Goal: Transaction & Acquisition: Download file/media

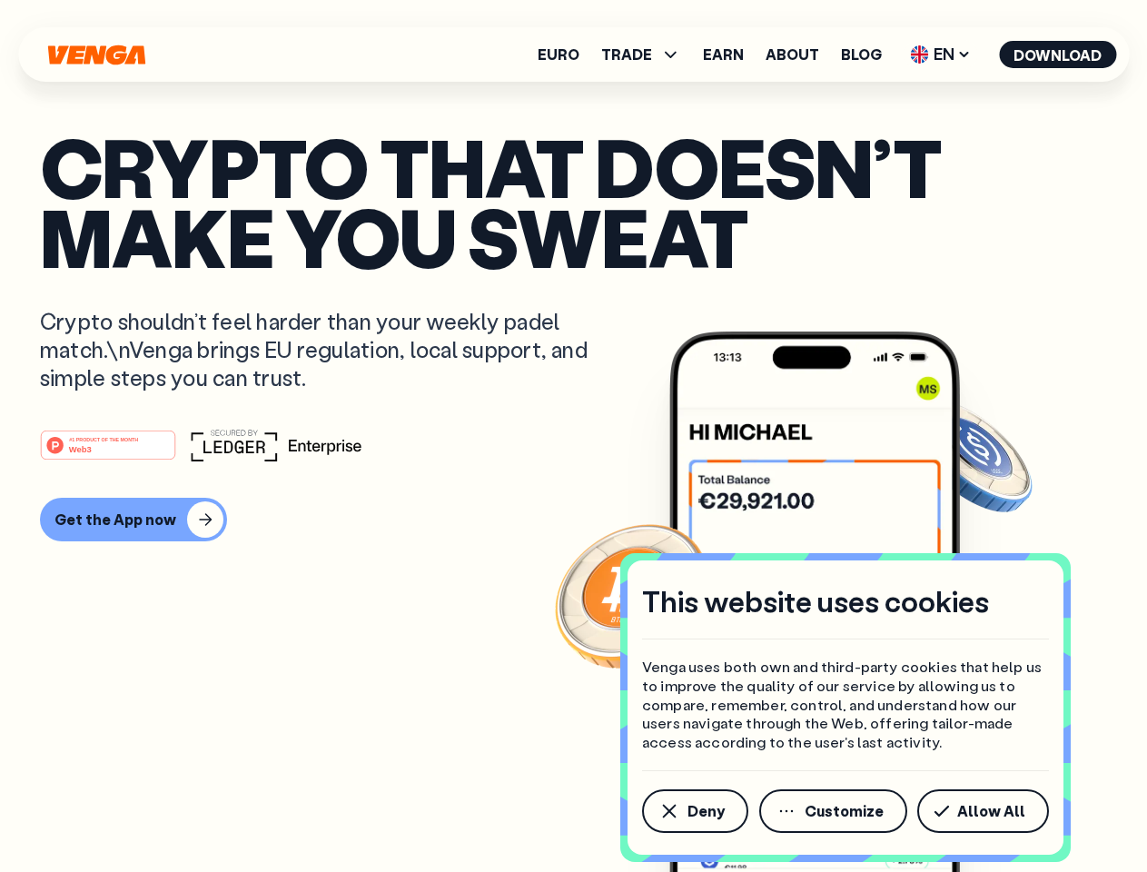
click at [573, 436] on div "#1 PRODUCT OF THE MONTH Web3" at bounding box center [573, 445] width 1067 height 33
click at [694, 811] on span "Deny" at bounding box center [706, 811] width 37 height 15
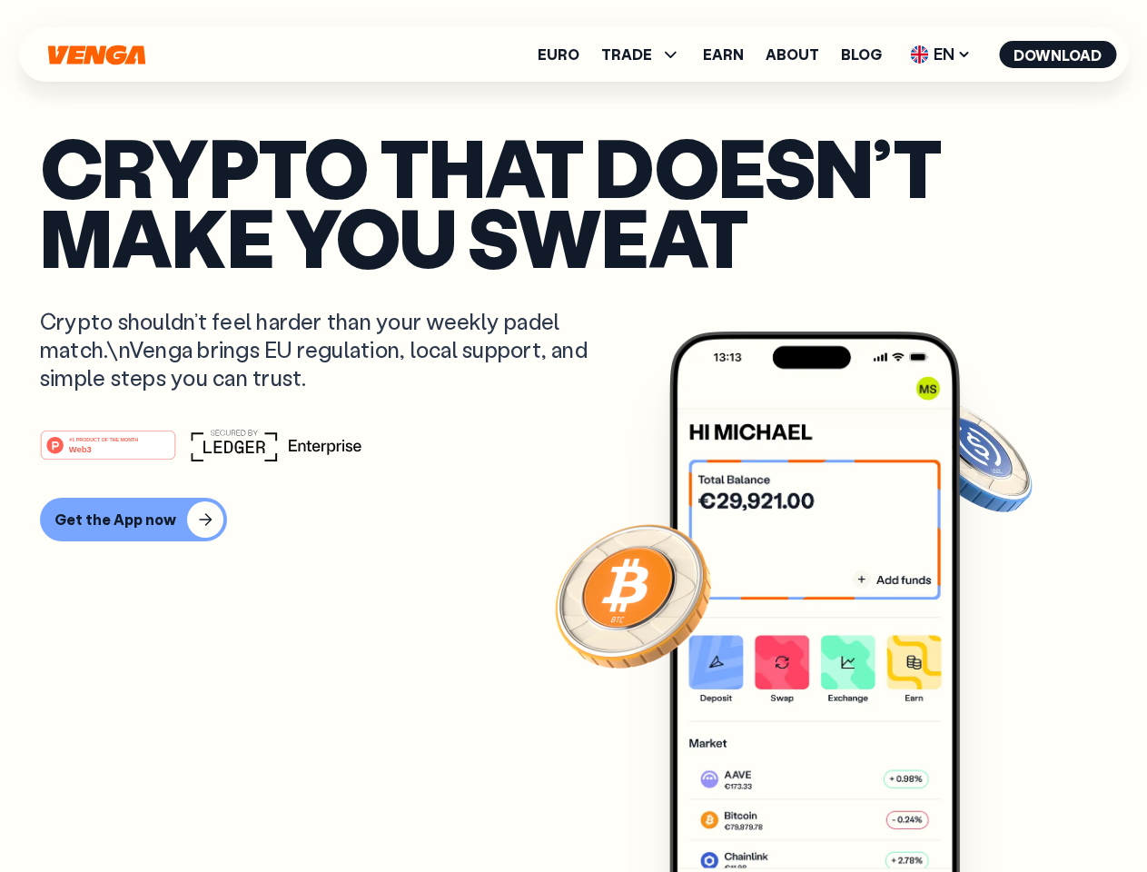
click at [835, 811] on img at bounding box center [814, 636] width 291 height 609
click at [986, 811] on article "Crypto that doesn’t make you sweat Crypto shouldn’t feel harder than your weekl…" at bounding box center [573, 472] width 1067 height 681
click at [647, 55] on span "TRADE" at bounding box center [626, 54] width 51 height 15
click at [941, 55] on span "EN" at bounding box center [941, 54] width 74 height 29
click at [1058, 55] on button "Download" at bounding box center [1057, 54] width 117 height 27
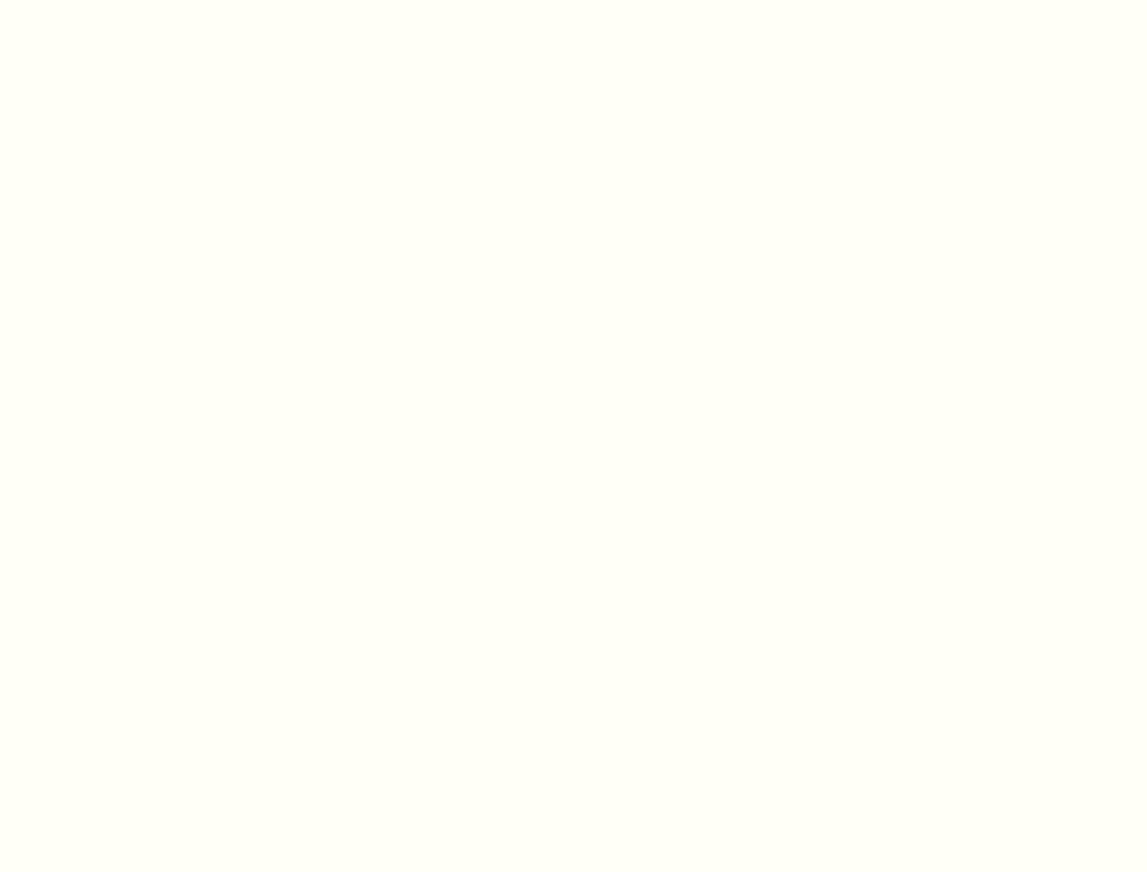
click at [573, 0] on html "This website uses cookies Venga uses both own and third-party cookies that help…" at bounding box center [573, 0] width 1147 height 0
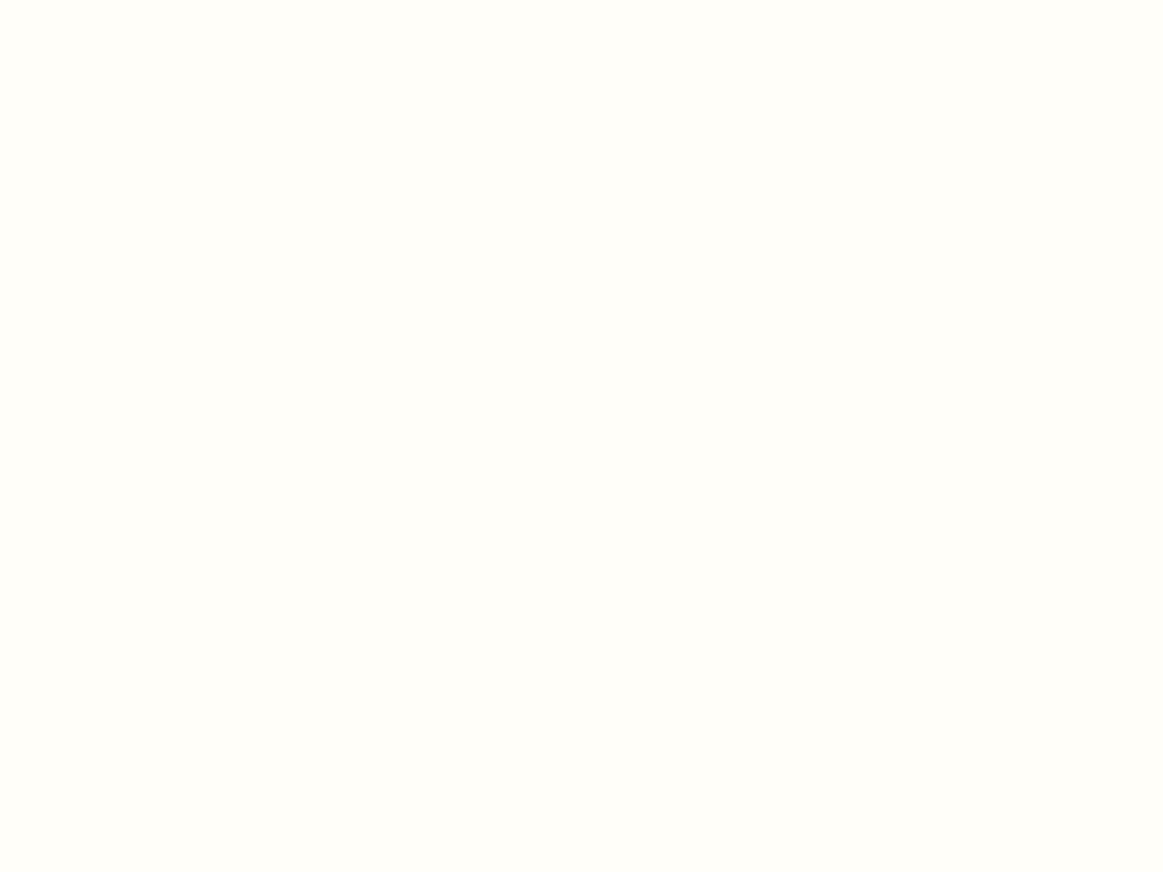
click at [131, 0] on html "This website uses cookies Venga uses both own and third-party cookies that help…" at bounding box center [581, 0] width 1163 height 0
click at [111, 0] on html "This website uses cookies Venga uses both own and third-party cookies that help…" at bounding box center [581, 0] width 1163 height 0
